Goal: Information Seeking & Learning: Understand process/instructions

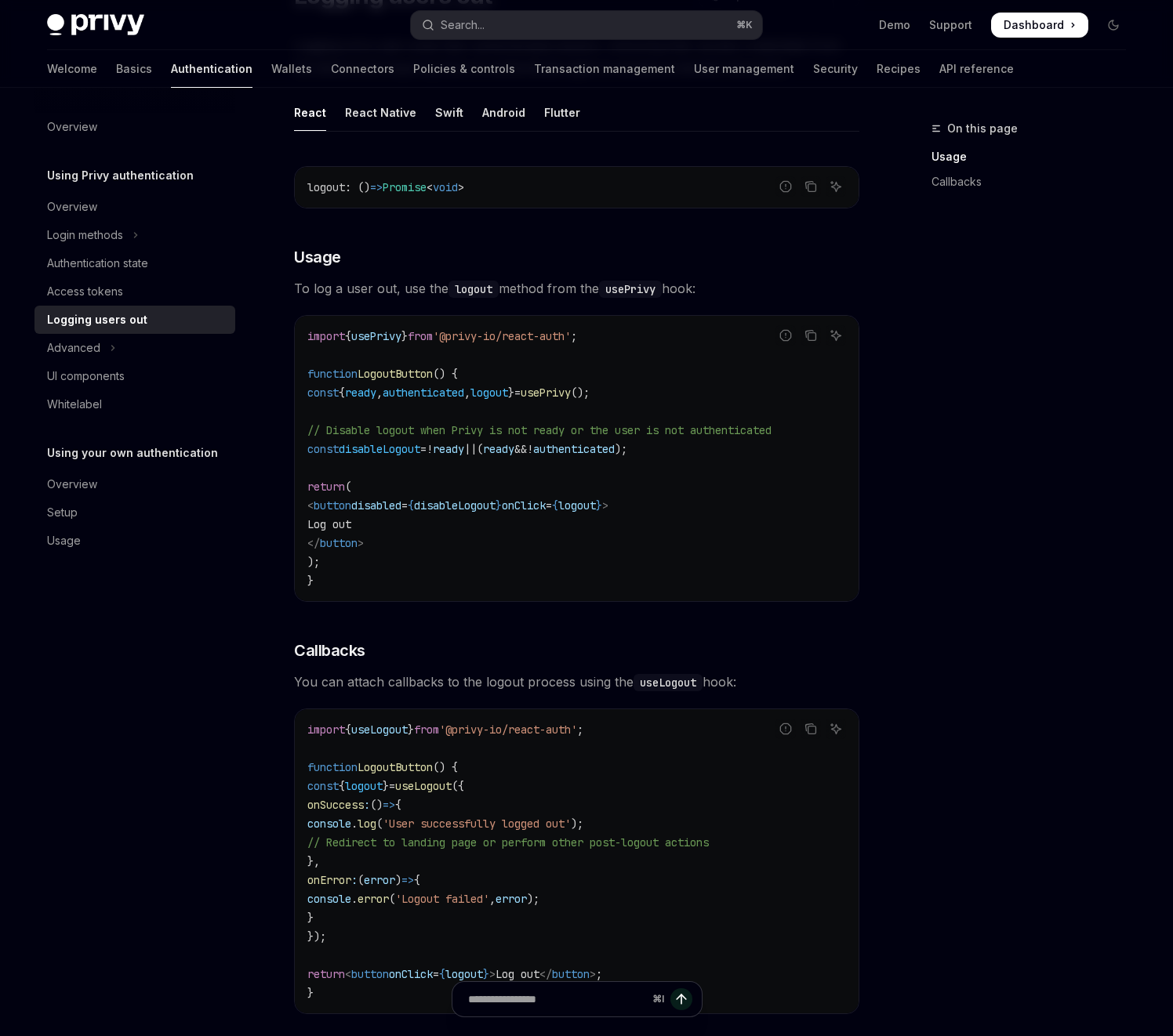
scroll to position [174, 0]
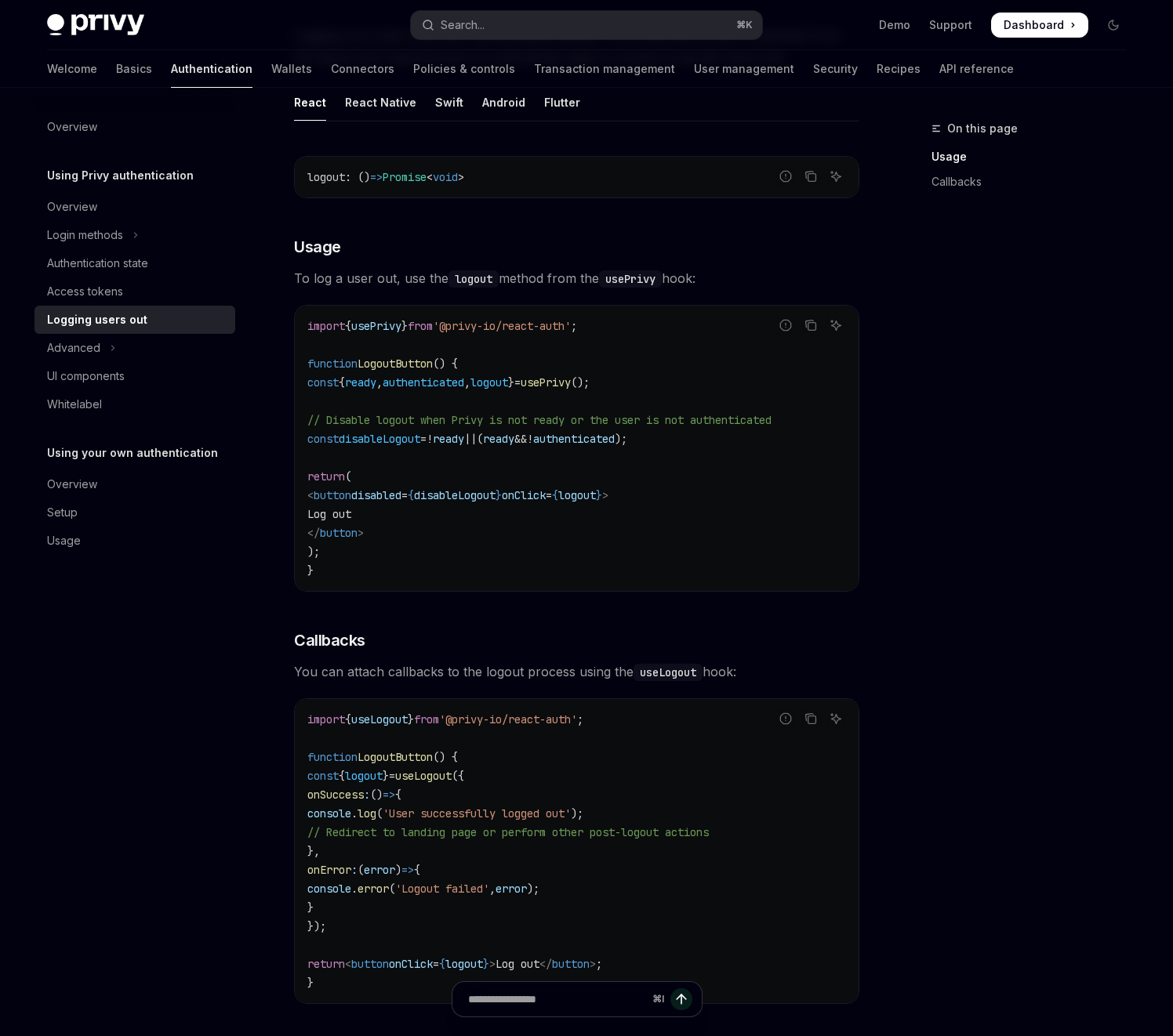
click at [452, 777] on span "useLogout" at bounding box center [423, 776] width 57 height 14
copy span "useLogout"
click at [375, 102] on div "React Native" at bounding box center [381, 102] width 72 height 37
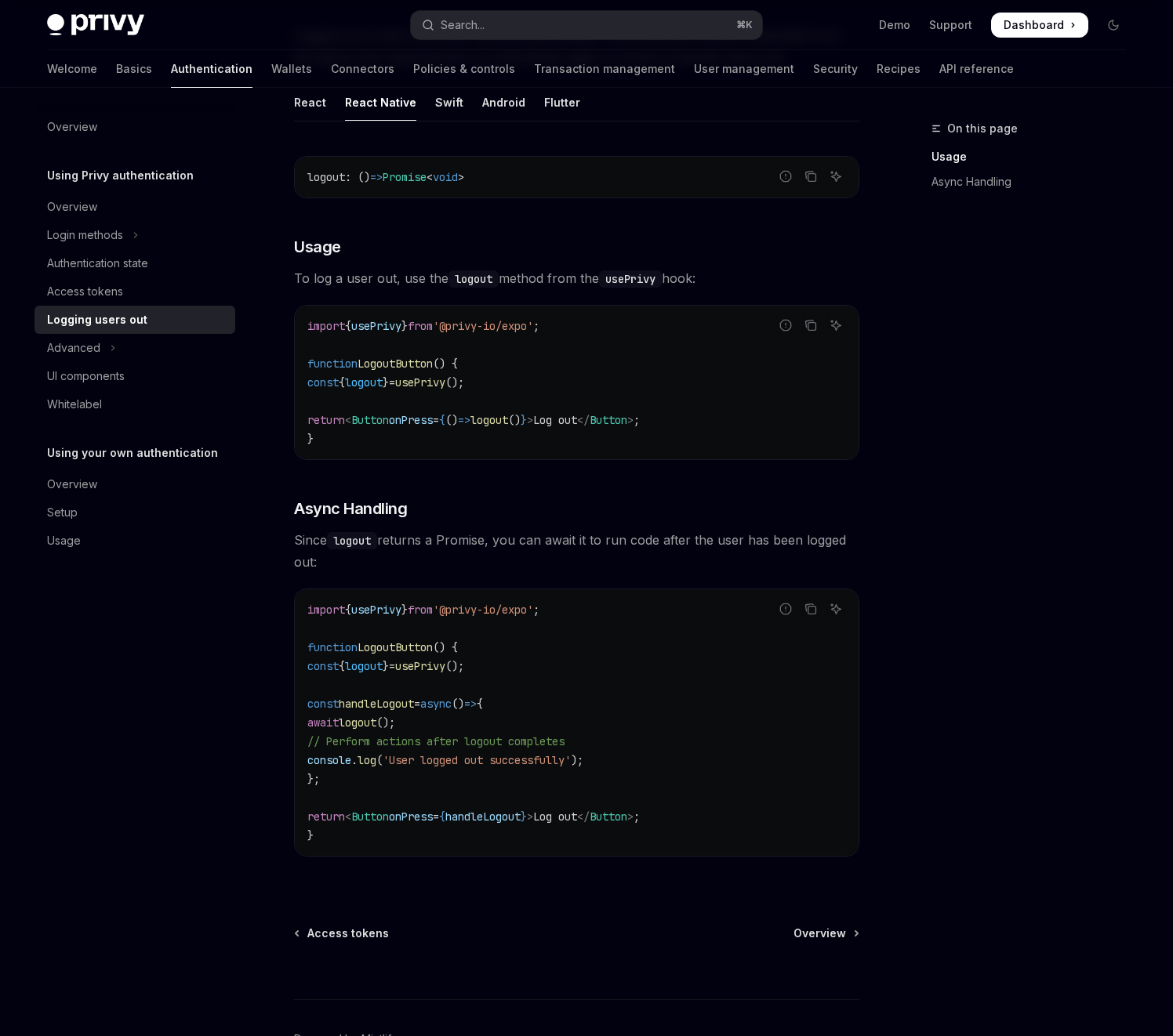
click at [386, 610] on span "usePrivy" at bounding box center [376, 610] width 50 height 14
copy span "usePrivy"
type textarea "*"
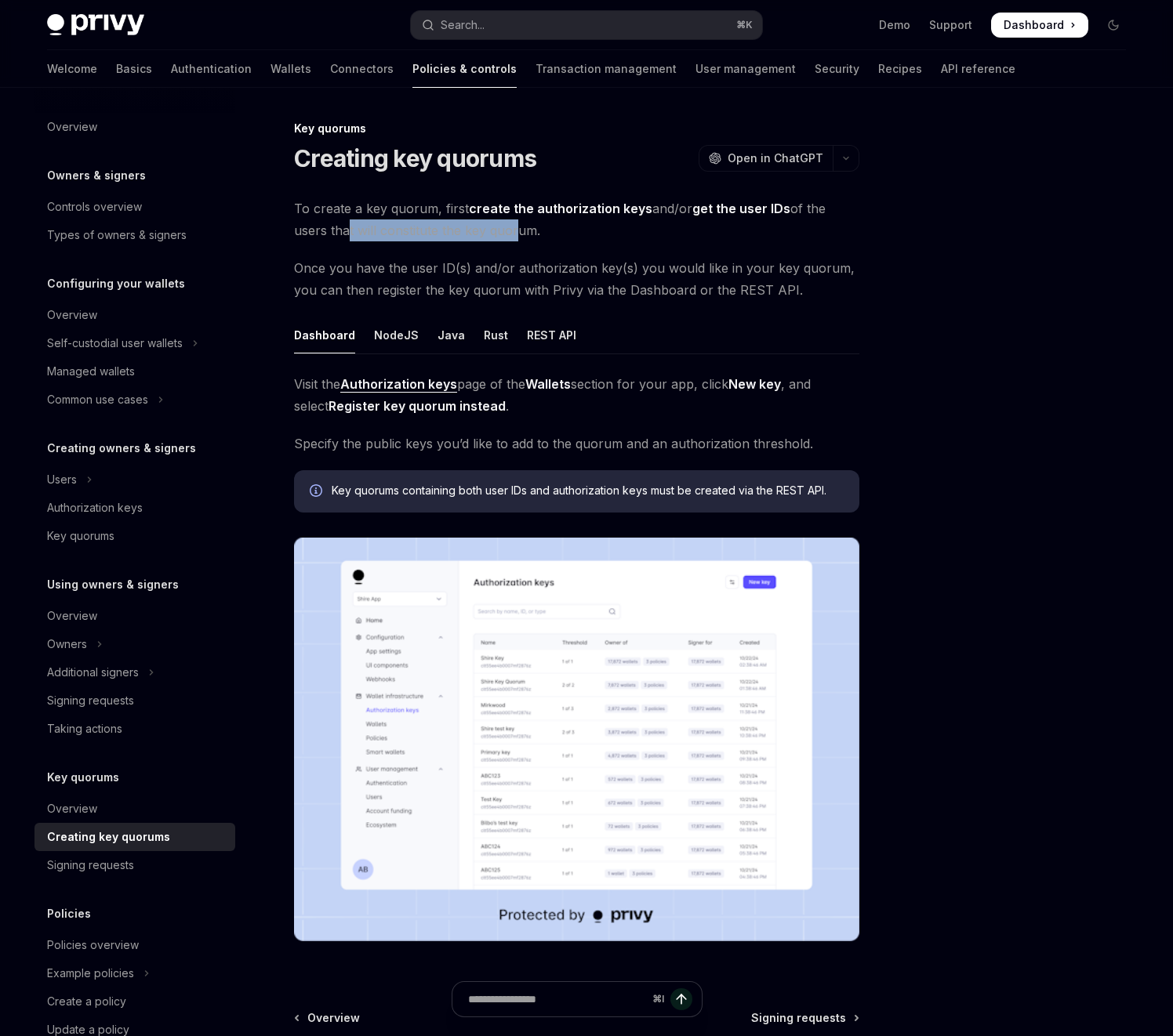
drag, startPoint x: 307, startPoint y: 233, endPoint x: 475, endPoint y: 237, distance: 168.0
click at [475, 237] on span "To create a key quorum, first create the authorization keys and/or get the user…" at bounding box center [577, 219] width 565 height 44
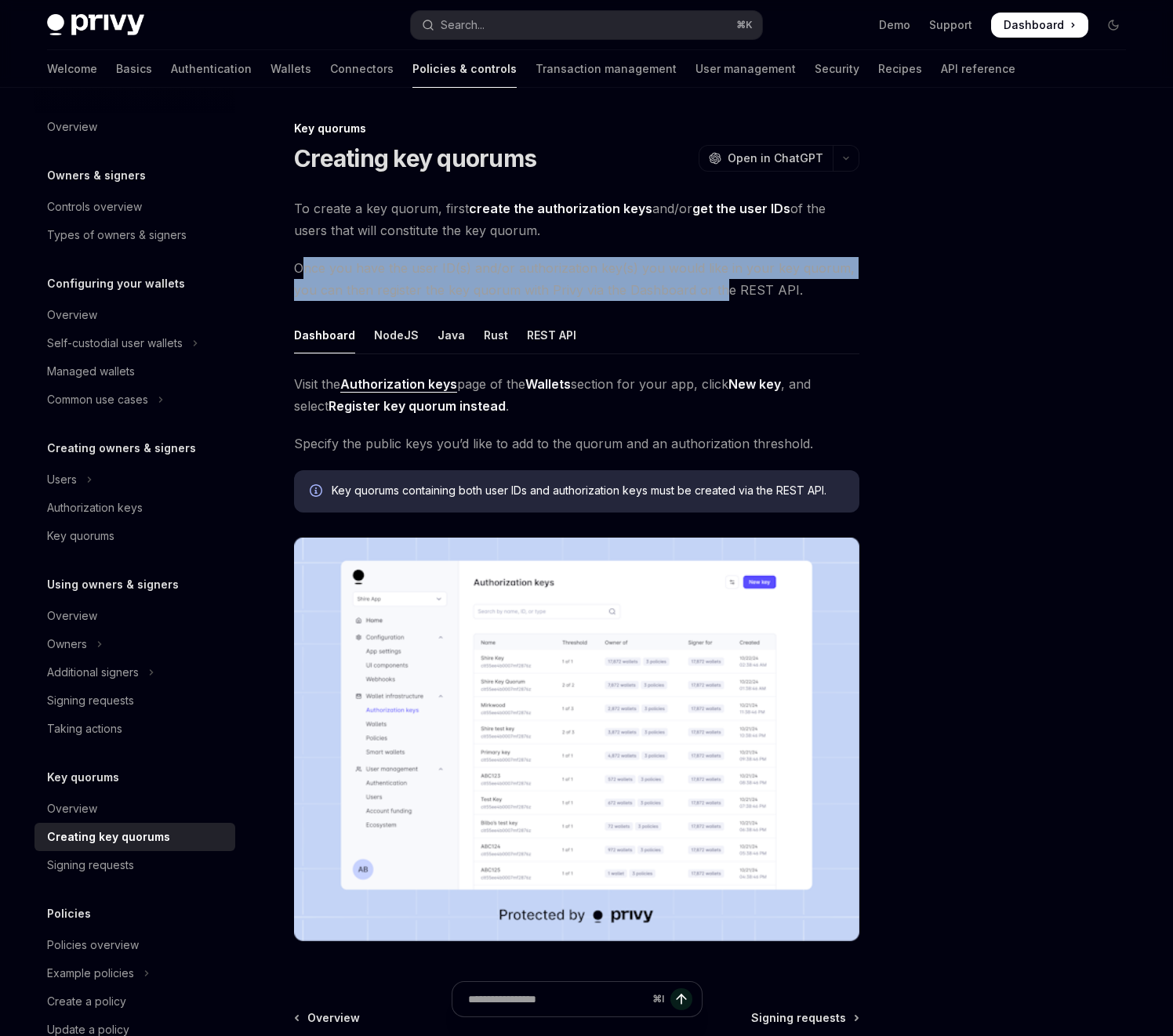
drag, startPoint x: 303, startPoint y: 269, endPoint x: 717, endPoint y: 281, distance: 414.2
click at [717, 281] on span "Once you have the user ID(s) and/or authorization key(s) you would like in your…" at bounding box center [577, 279] width 565 height 44
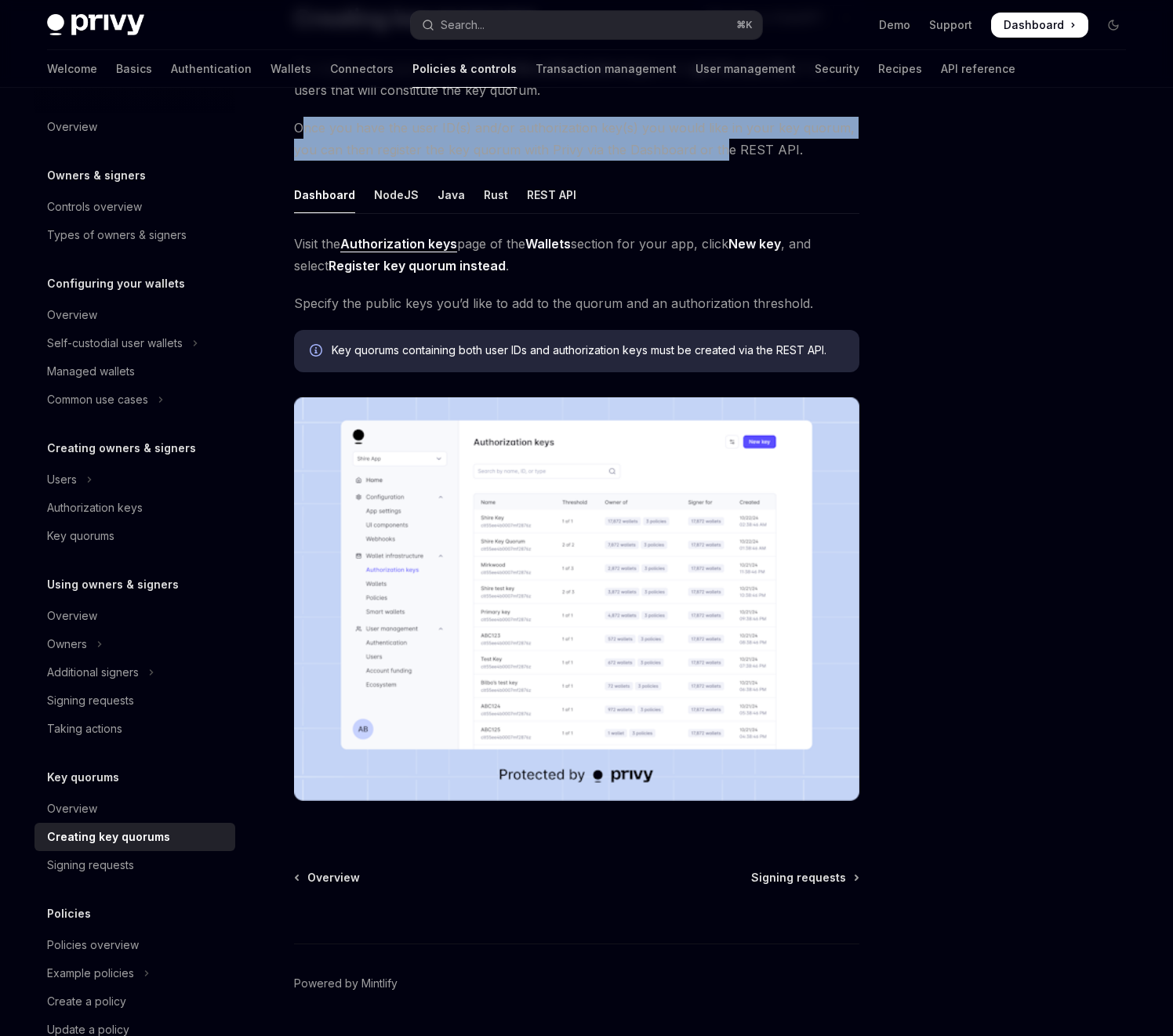
scroll to position [141, 0]
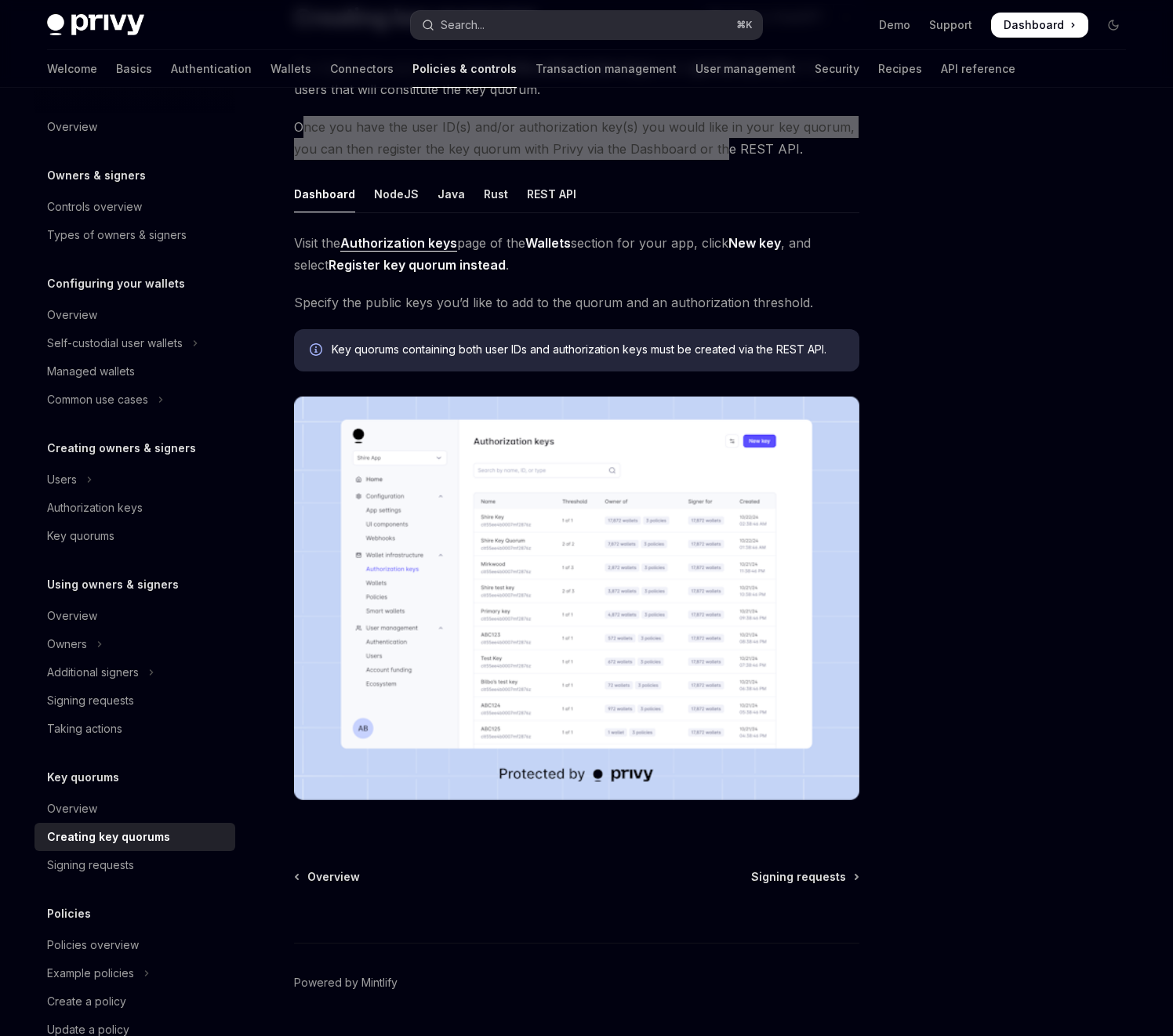
type textarea "*"
